Goal: Download file/media

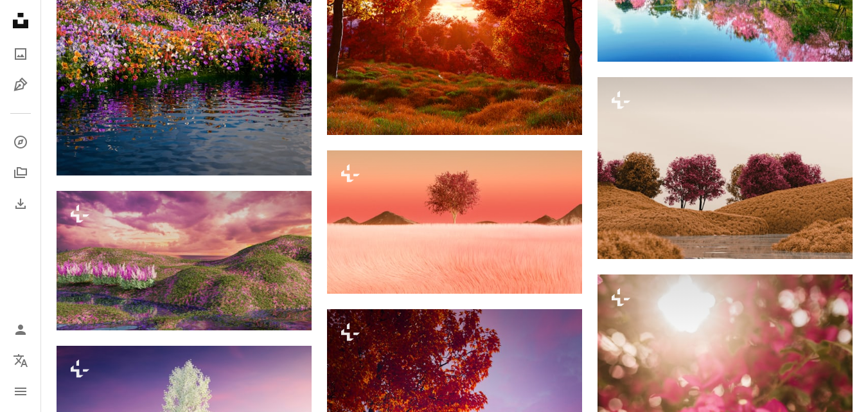
scroll to position [2416, 0]
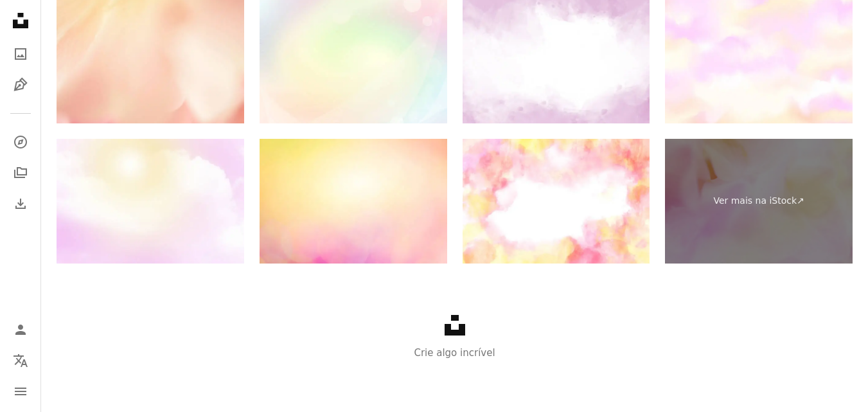
scroll to position [257, 0]
